Goal: Task Accomplishment & Management: Use online tool/utility

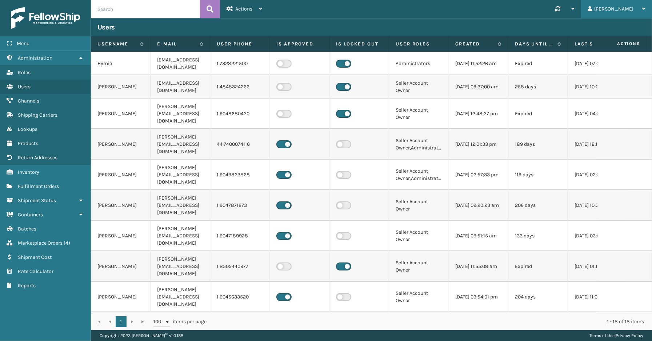
click at [630, 8] on div "[PERSON_NAME]" at bounding box center [617, 9] width 58 height 18
click at [617, 31] on li "Log Out" at bounding box center [602, 29] width 97 height 20
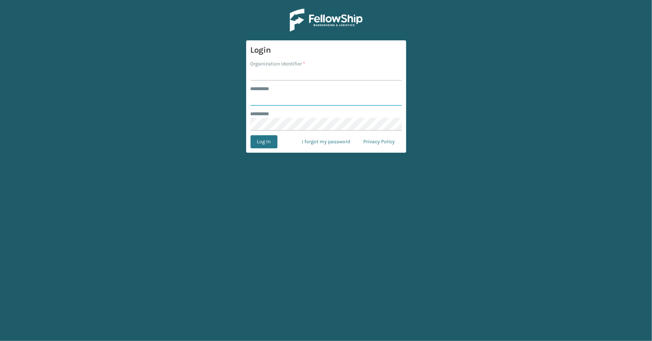
type input "*****"
type input "SleepGeekz"
click at [251, 135] on button "Log In" at bounding box center [264, 141] width 27 height 13
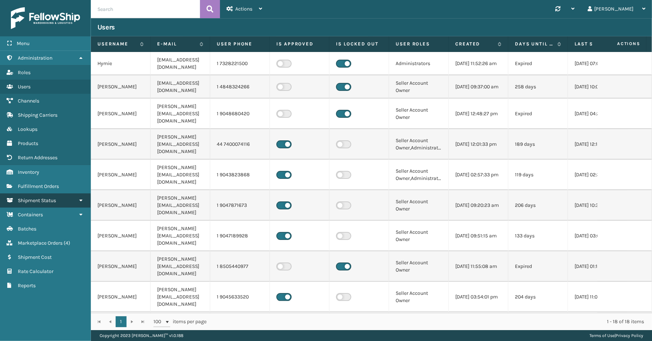
click at [49, 201] on link "Shipment Status" at bounding box center [45, 200] width 91 height 14
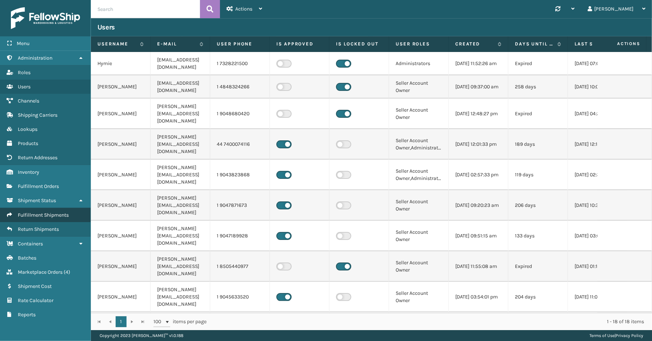
click at [49, 212] on span "Fulfillment Shipments" at bounding box center [43, 215] width 51 height 6
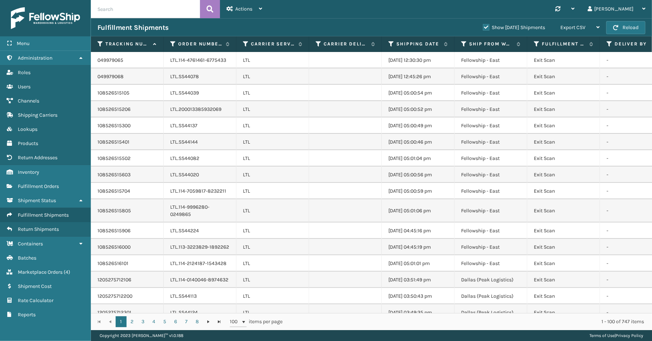
drag, startPoint x: 477, startPoint y: 8, endPoint x: 483, endPoint y: 20, distance: 13.0
click at [477, 8] on div "Synchronise all channels Tracy Log Out" at bounding box center [460, 9] width 383 height 18
click at [483, 27] on label "Show Yesterday Shipments" at bounding box center [514, 27] width 62 height 6
click at [483, 27] on input "Show Yesterday Shipments" at bounding box center [483, 25] width 0 height 5
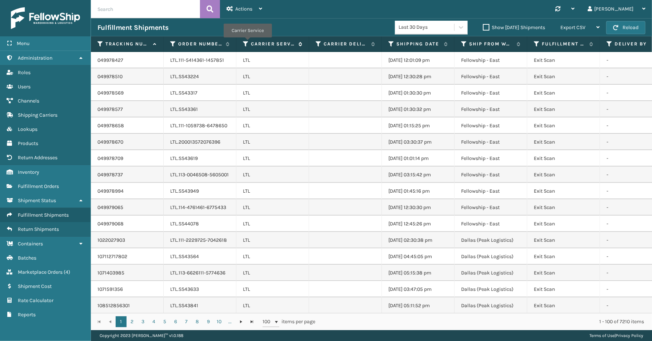
click at [247, 43] on icon at bounding box center [246, 44] width 6 height 7
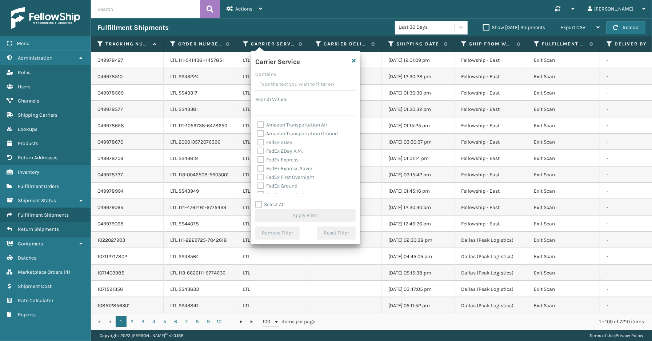
drag, startPoint x: 283, startPoint y: 204, endPoint x: 287, endPoint y: 196, distance: 8.9
click at [283, 205] on label "Select All" at bounding box center [269, 204] width 29 height 6
click at [283, 201] on input "Select All" at bounding box center [309, 200] width 109 height 1
checkbox input "true"
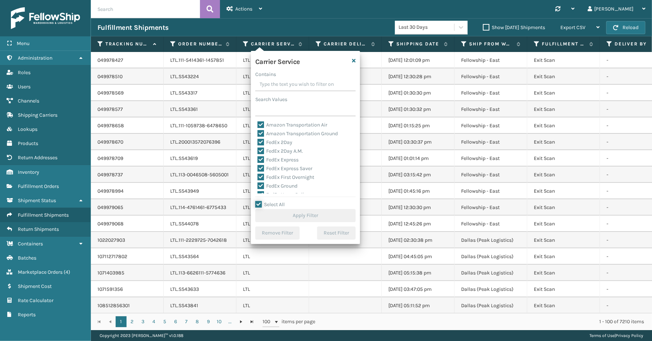
checkbox input "true"
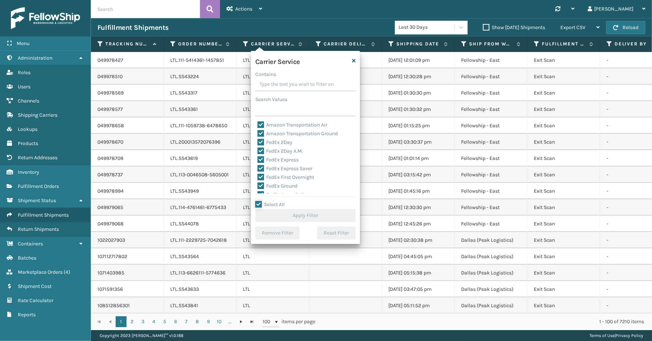
checkbox input "true"
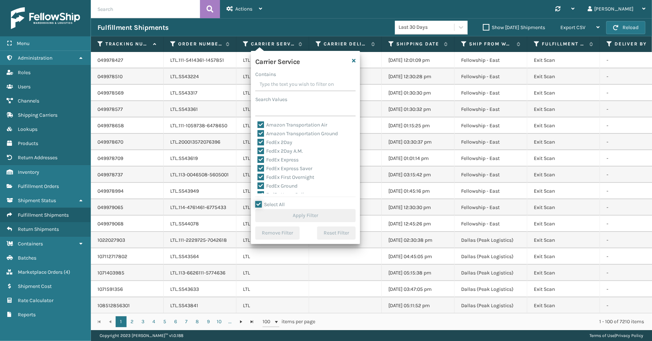
checkbox input "true"
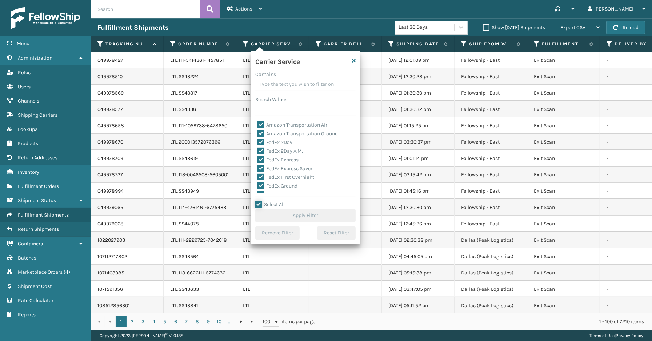
checkbox input "true"
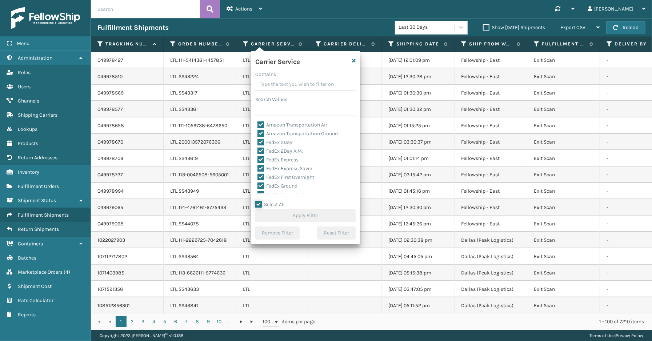
checkbox input "true"
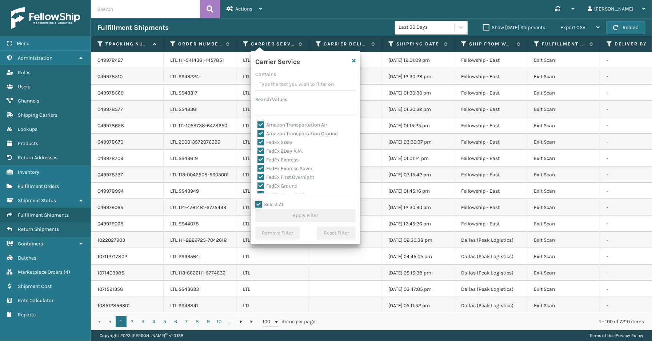
checkbox input "true"
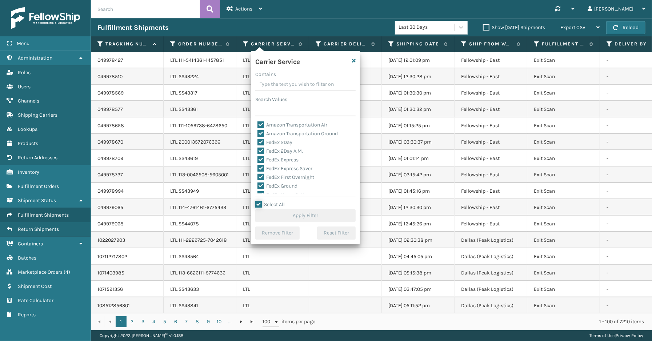
checkbox input "true"
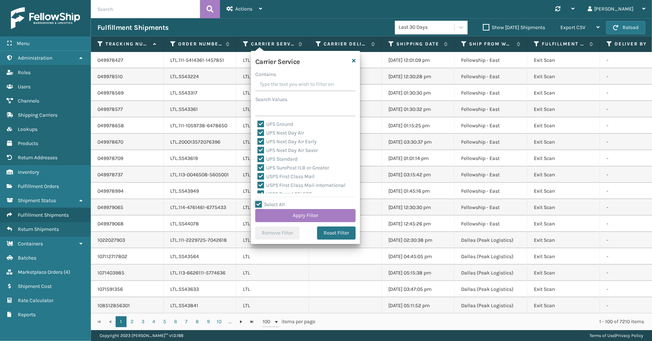
scroll to position [103, 0]
click at [268, 130] on div "LTL" at bounding box center [305, 127] width 96 height 9
click at [263, 126] on label "LTL" at bounding box center [265, 127] width 16 height 6
click at [258, 126] on input "LTL" at bounding box center [257, 125] width 0 height 5
checkbox input "false"
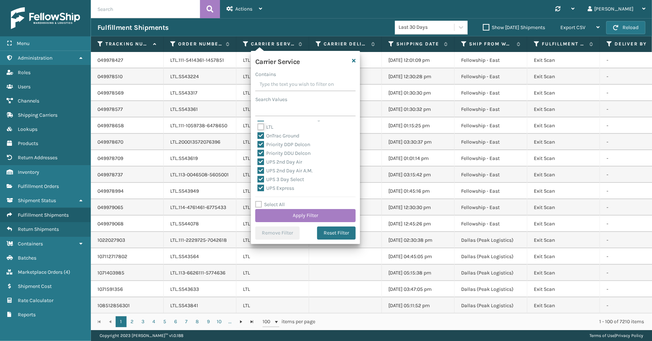
checkbox input "false"
click at [317, 215] on button "Apply Filter" at bounding box center [305, 215] width 100 height 13
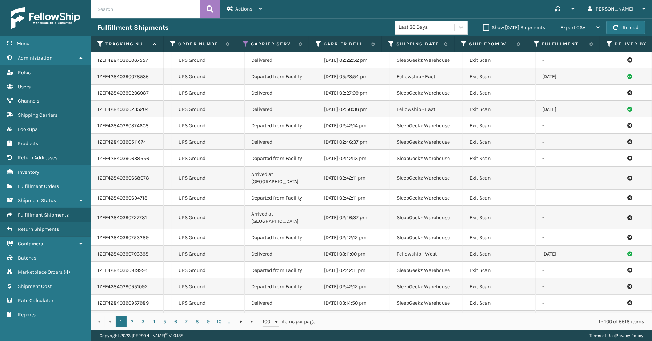
scroll to position [0, 69]
click at [323, 41] on icon at bounding box center [322, 44] width 6 height 7
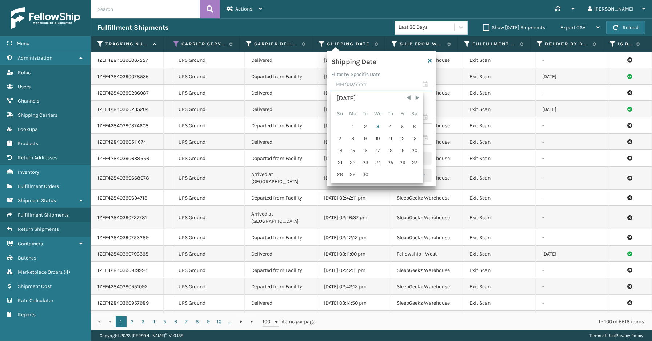
click at [427, 85] on input "text" at bounding box center [381, 84] width 100 height 13
click at [364, 126] on div "2" at bounding box center [365, 126] width 11 height 11
type input "09/02/2025"
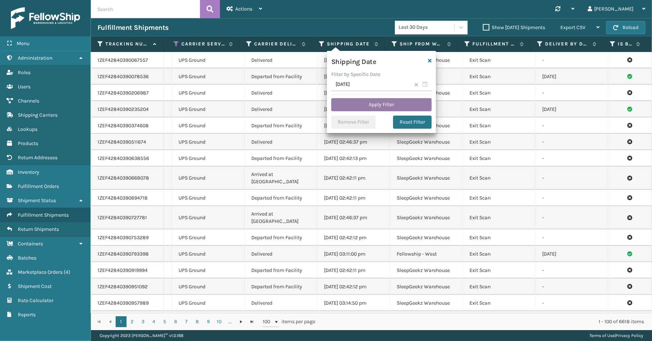
click at [368, 107] on button "Apply Filter" at bounding box center [381, 104] width 100 height 13
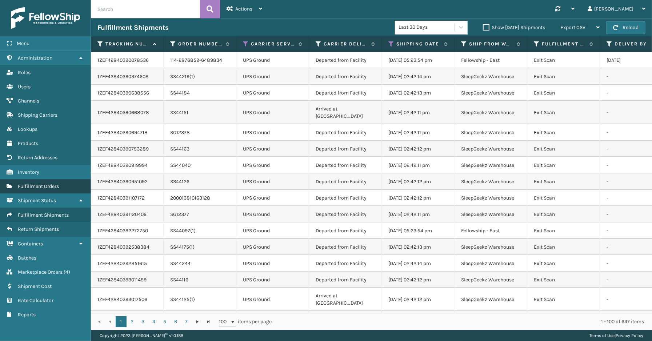
click at [40, 187] on link "Fulfillment Orders" at bounding box center [45, 186] width 91 height 14
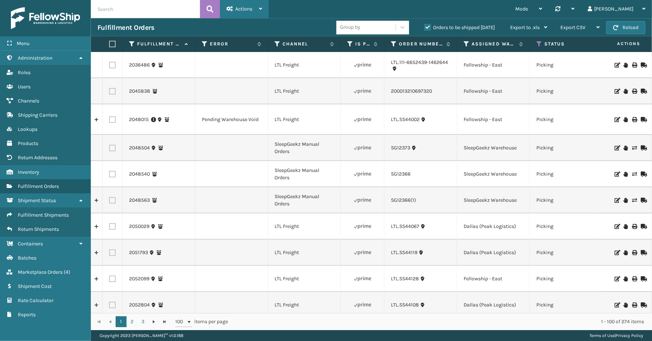
click at [237, 10] on span "Actions" at bounding box center [243, 9] width 17 height 6
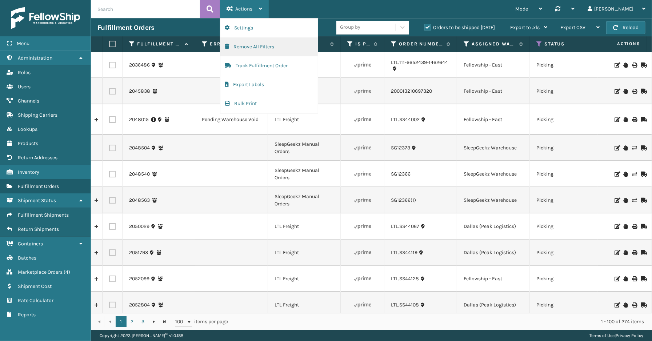
click at [246, 49] on button "Remove All Filters" at bounding box center [268, 46] width 97 height 19
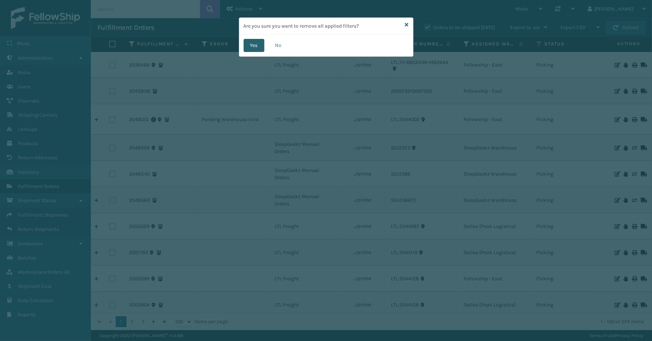
click at [252, 49] on button "Yes" at bounding box center [254, 45] width 21 height 13
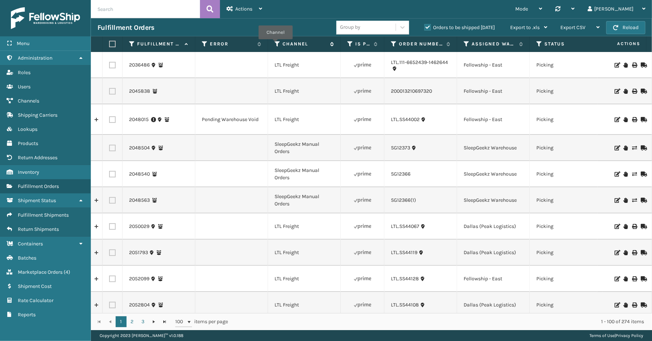
click at [276, 44] on icon at bounding box center [278, 44] width 6 height 7
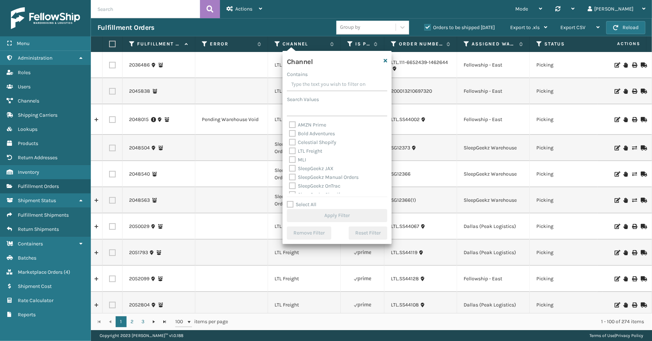
click at [310, 207] on label "Select All" at bounding box center [301, 204] width 29 height 6
click at [310, 201] on input "Select All" at bounding box center [341, 200] width 109 height 1
checkbox input "true"
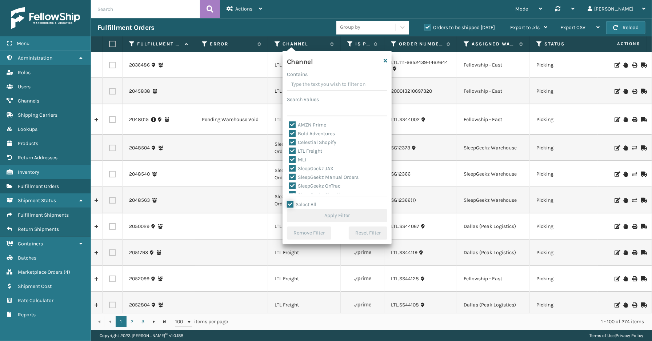
checkbox input "true"
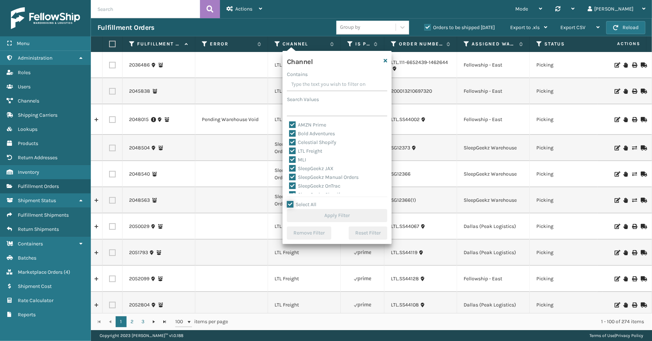
checkbox input "true"
click at [316, 149] on label "LTL Freight" at bounding box center [305, 151] width 33 height 6
click at [289, 149] on input "LTL Freight" at bounding box center [289, 149] width 0 height 5
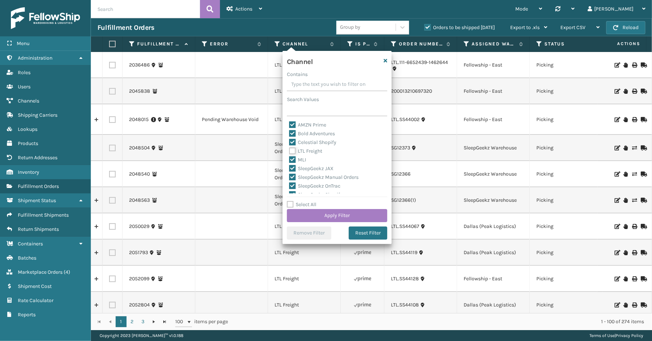
checkbox input "false"
click at [325, 212] on button "Apply Filter" at bounding box center [337, 215] width 100 height 13
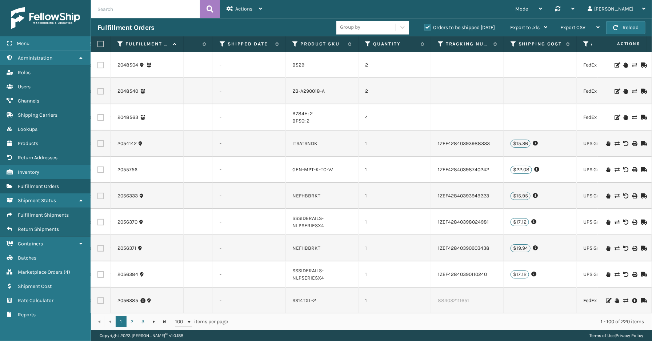
scroll to position [0, 380]
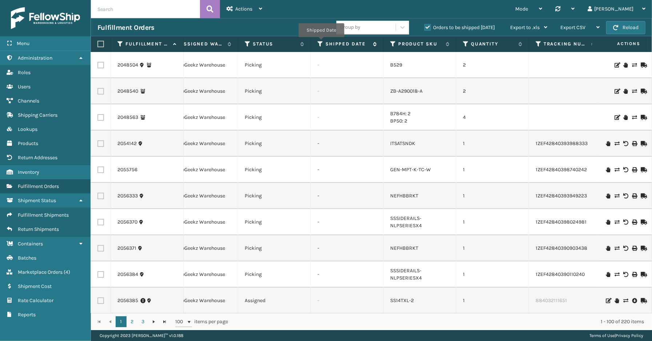
click at [321, 42] on icon at bounding box center [320, 44] width 6 height 7
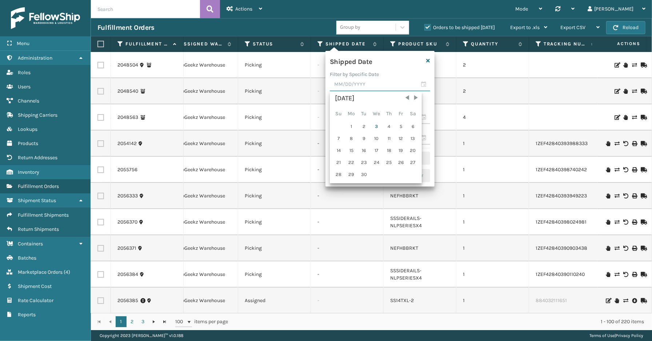
click at [421, 85] on input "text" at bounding box center [380, 84] width 100 height 13
click at [367, 126] on div "2" at bounding box center [364, 126] width 11 height 11
type input "09/02/2025"
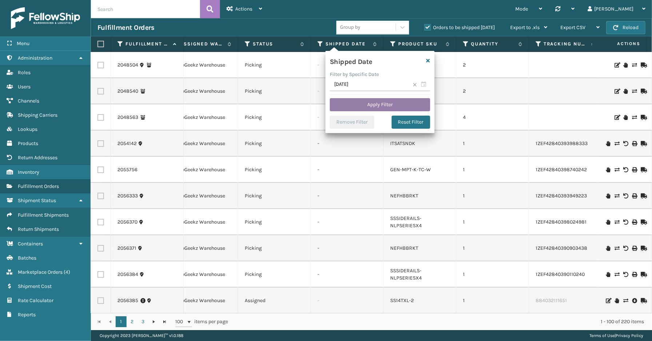
click at [370, 104] on button "Apply Filter" at bounding box center [380, 104] width 100 height 13
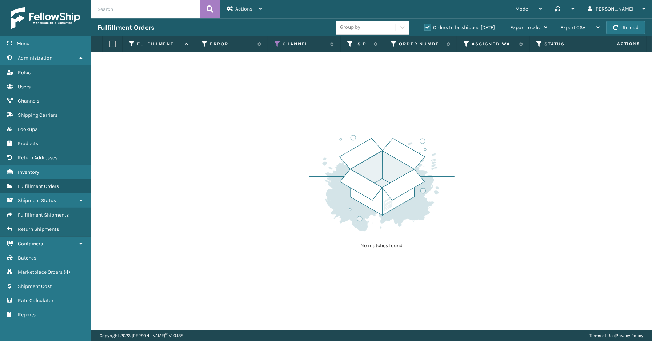
click at [428, 25] on label "Orders to be shipped today" at bounding box center [459, 27] width 71 height 6
click at [425, 25] on input "Orders to be shipped today" at bounding box center [424, 25] width 0 height 5
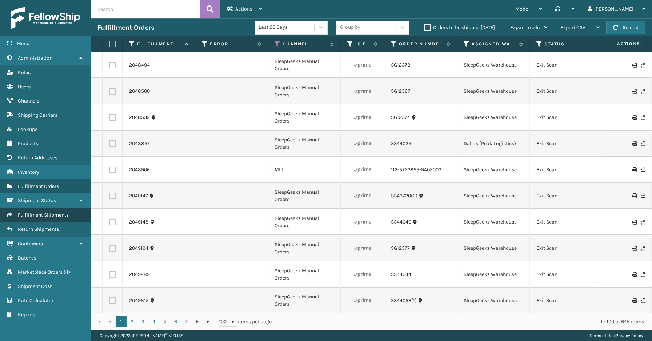
click at [50, 212] on span "Fulfillment Shipments" at bounding box center [43, 215] width 51 height 6
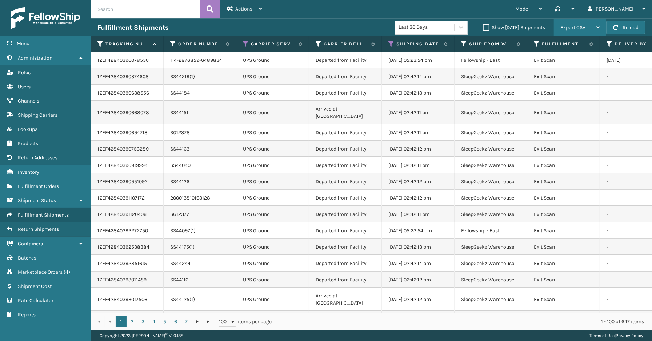
click at [578, 25] on span "Export CSV" at bounding box center [572, 27] width 25 height 6
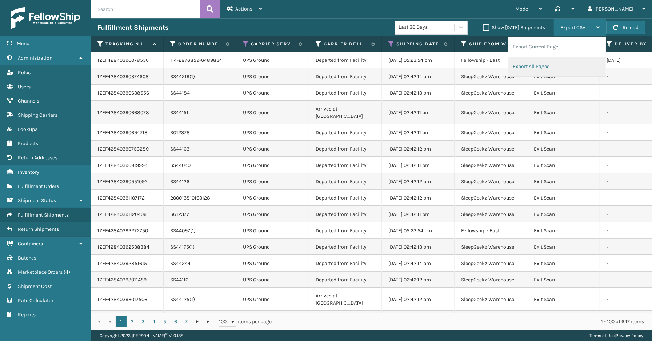
click at [554, 62] on li "Export All Pages" at bounding box center [556, 67] width 97 height 20
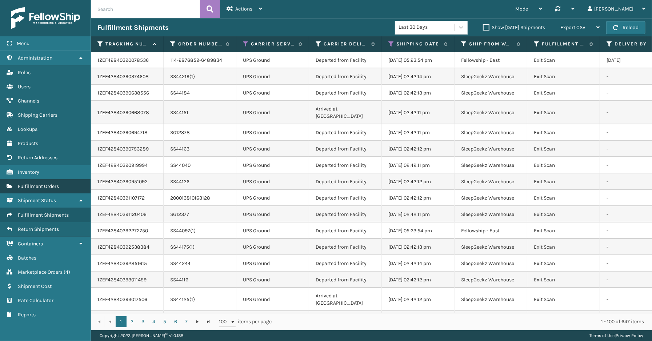
click at [35, 184] on span "Fulfillment Orders" at bounding box center [38, 186] width 41 height 6
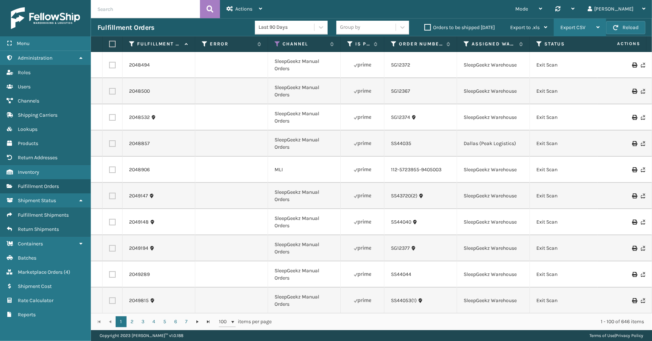
click at [583, 29] on span "Export CSV" at bounding box center [572, 27] width 25 height 6
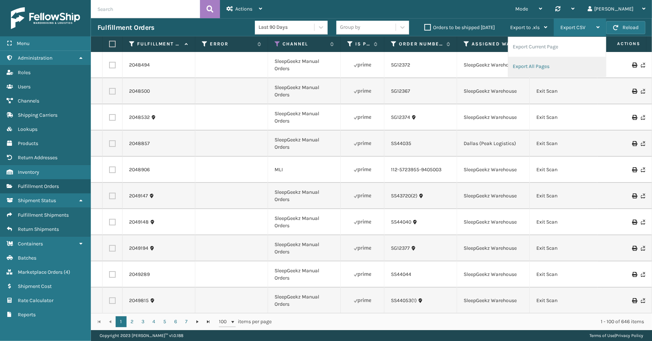
click at [560, 60] on li "Export All Pages" at bounding box center [556, 67] width 97 height 20
